Goal: Navigation & Orientation: Find specific page/section

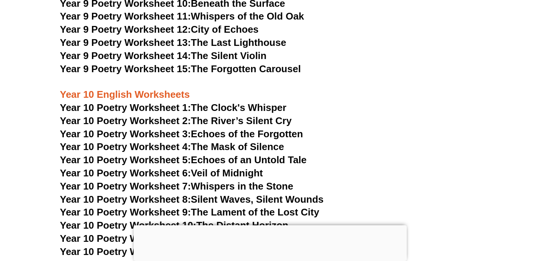
scroll to position [5350, 0]
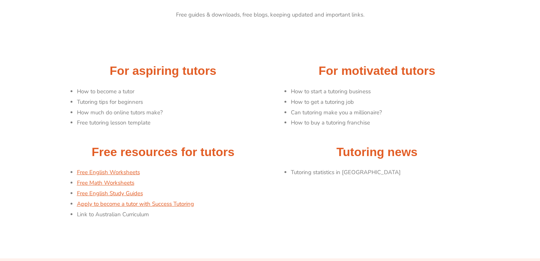
scroll to position [41, 0]
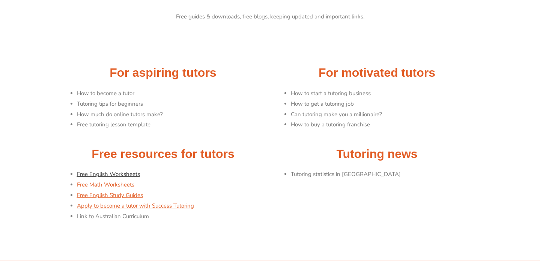
click at [109, 173] on link "Free English Worksheets" at bounding box center [108, 174] width 63 height 8
